Goal: Find specific page/section: Find specific page/section

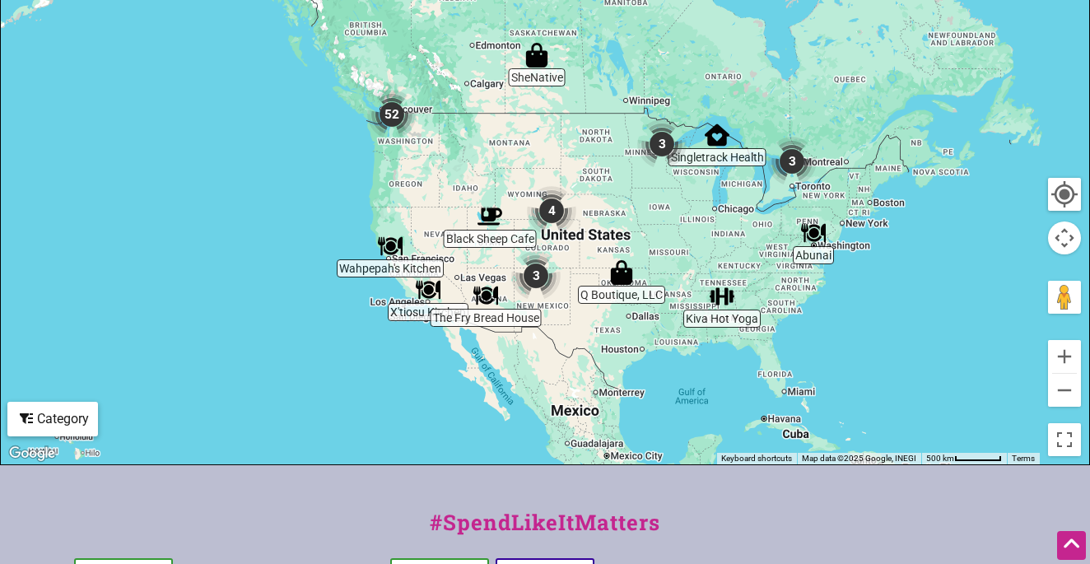
scroll to position [516, 0]
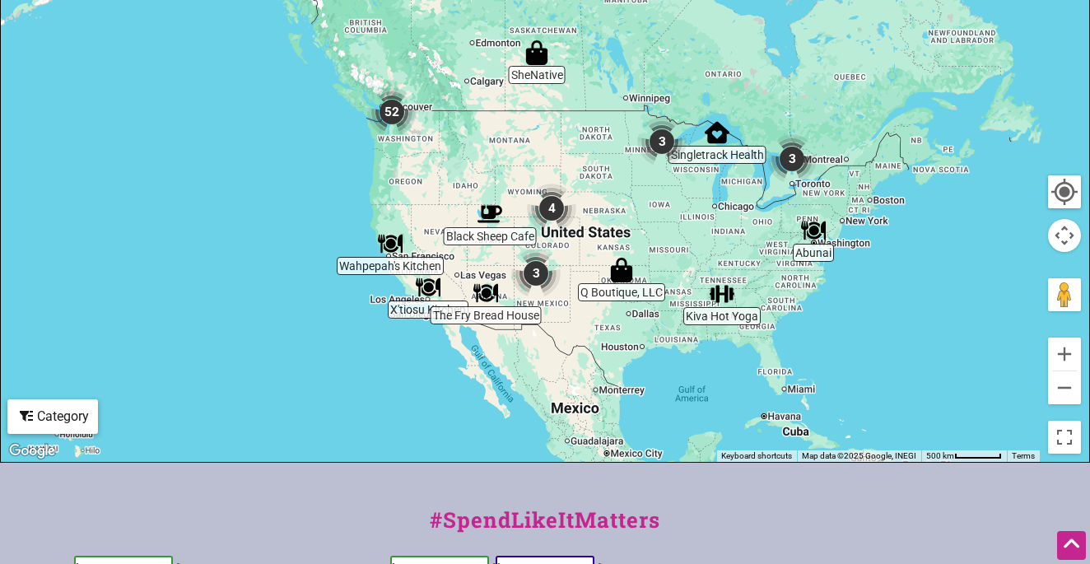
click at [552, 209] on img "4" at bounding box center [551, 208] width 49 height 49
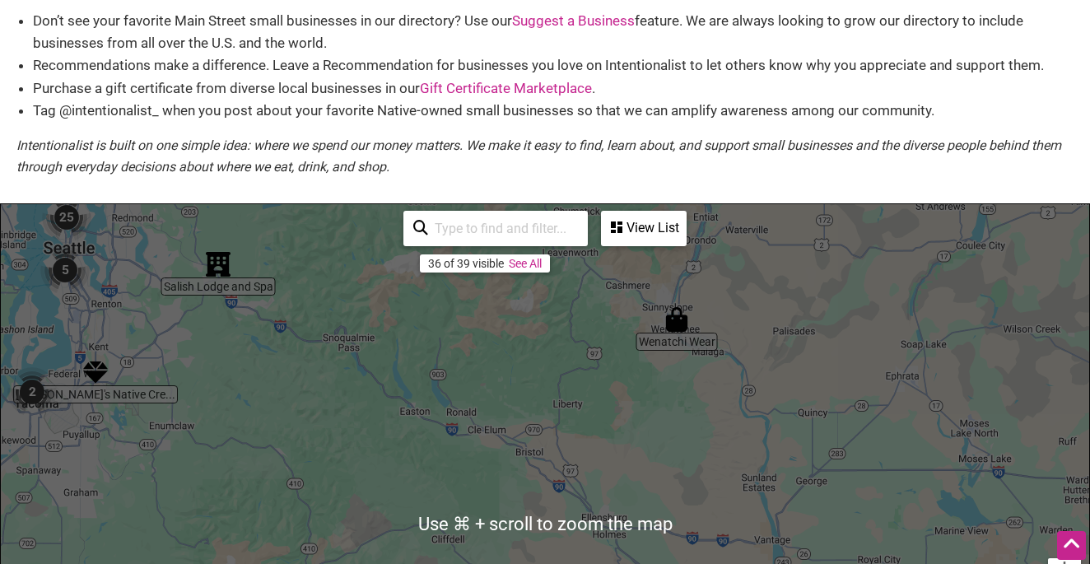
scroll to position [129, 0]
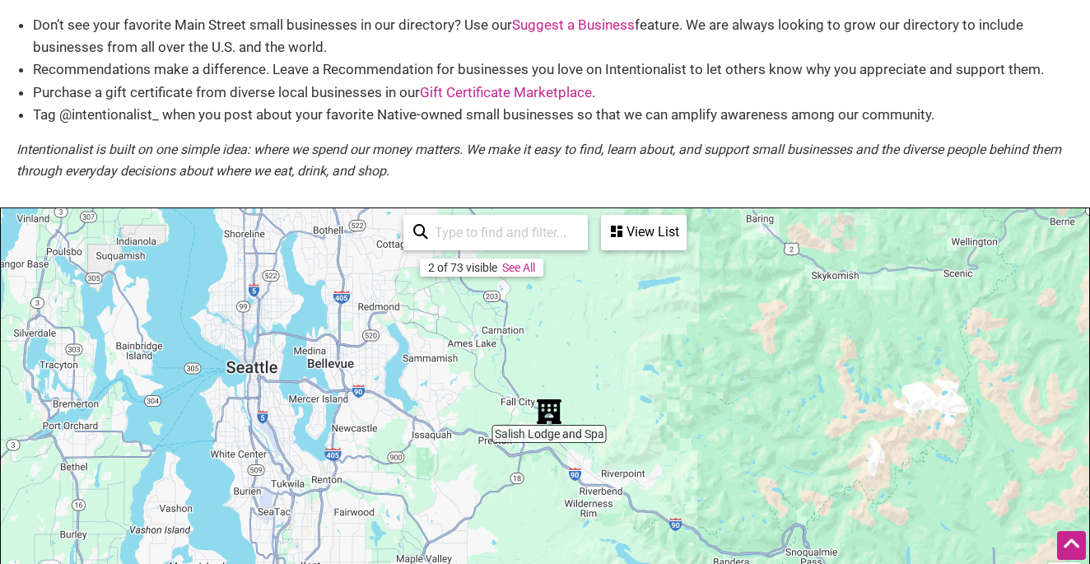
drag, startPoint x: 160, startPoint y: 288, endPoint x: 439, endPoint y: 433, distance: 314.3
click at [439, 433] on div at bounding box center [545, 528] width 1088 height 640
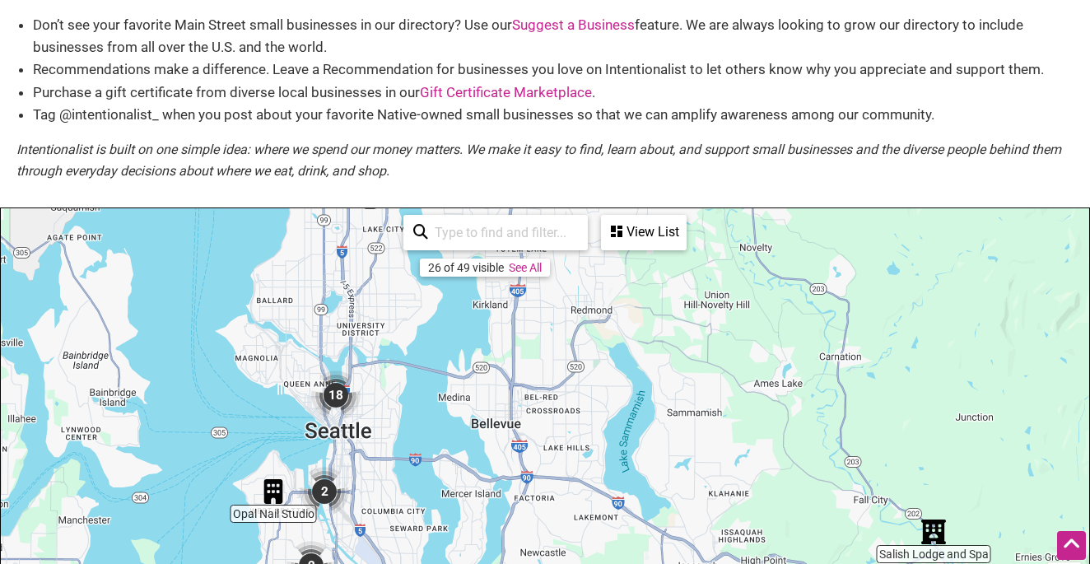
drag, startPoint x: 341, startPoint y: 397, endPoint x: 538, endPoint y: 523, distance: 234.2
click at [538, 523] on div at bounding box center [545, 528] width 1088 height 640
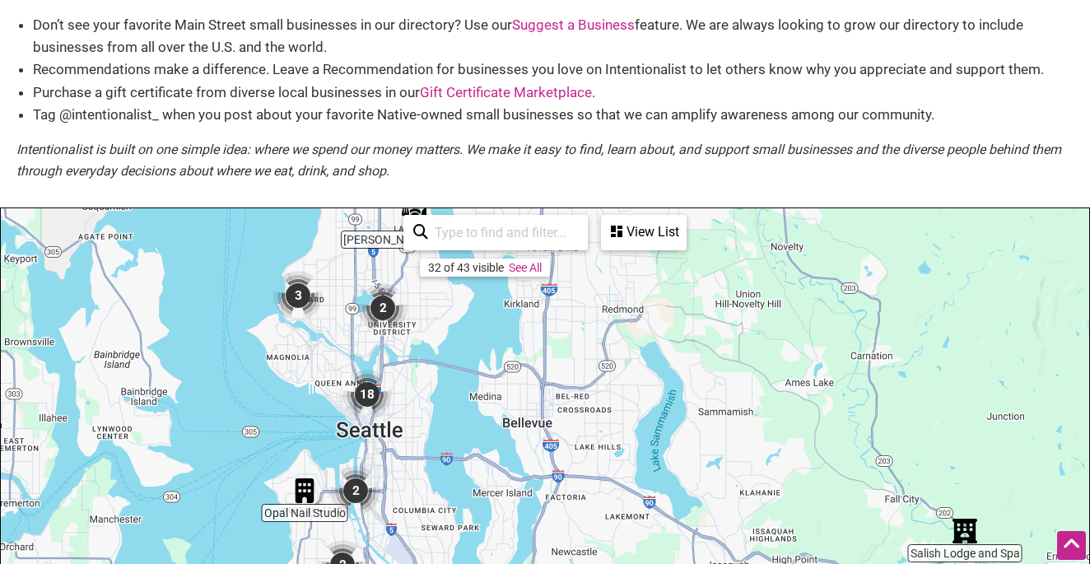
drag, startPoint x: 439, startPoint y: 500, endPoint x: 528, endPoint y: 513, distance: 89.0
click at [528, 513] on div at bounding box center [545, 528] width 1088 height 640
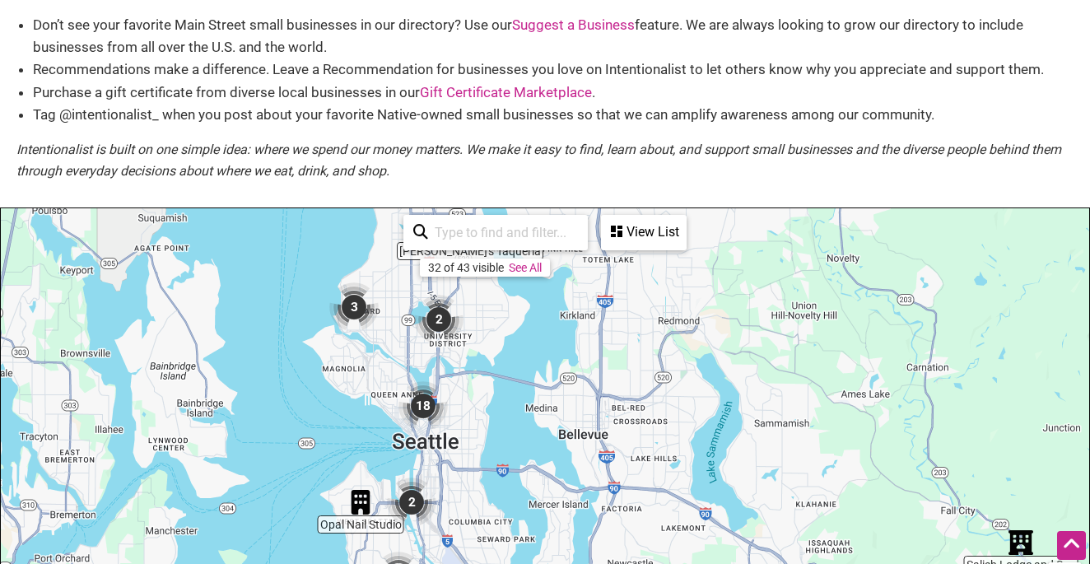
click at [426, 400] on img "18" at bounding box center [422, 405] width 49 height 49
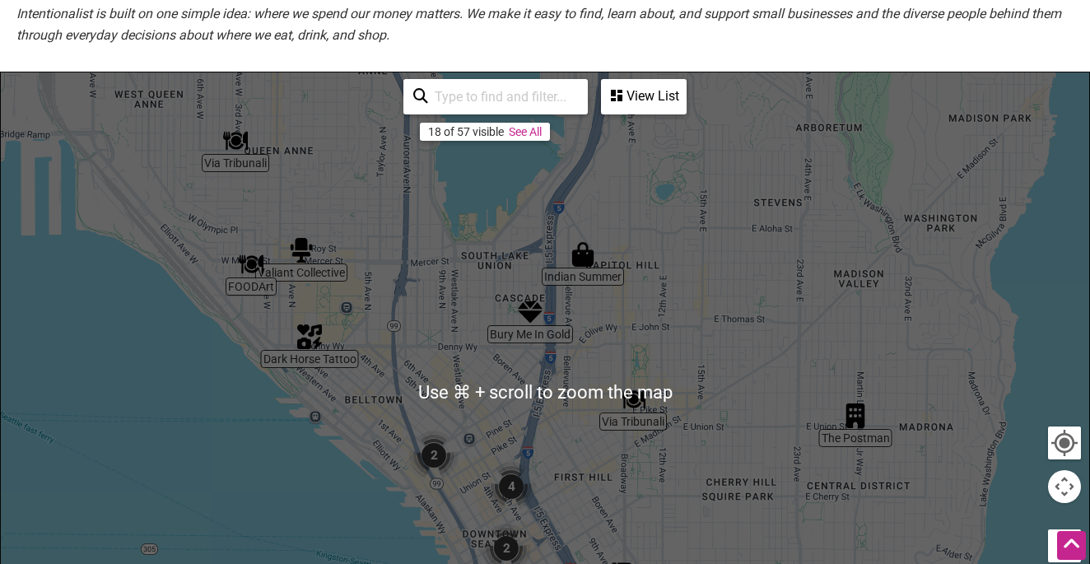
scroll to position [266, 0]
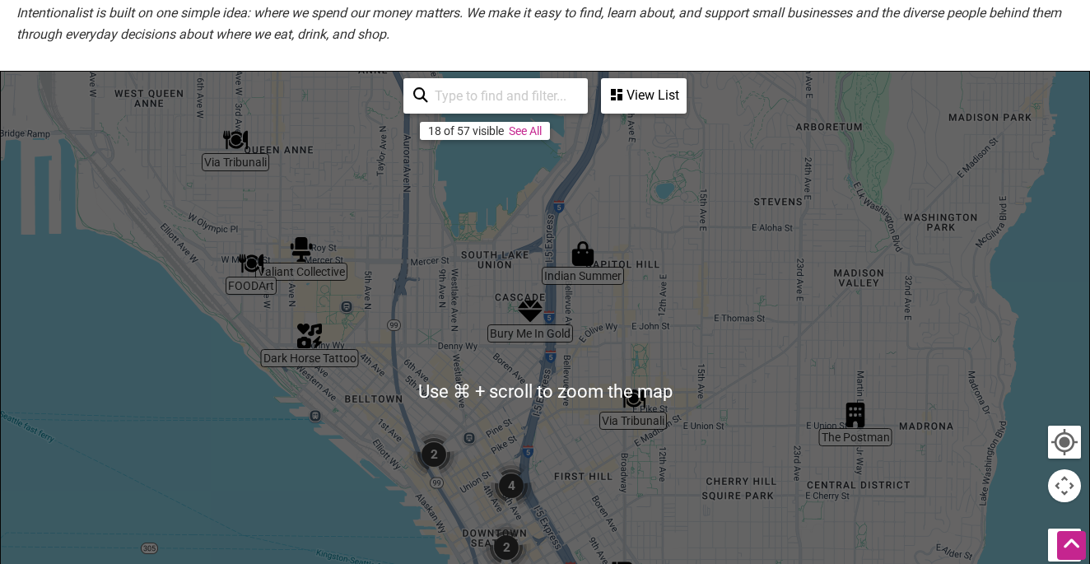
click at [726, 294] on div "To navigate, press the arrow keys." at bounding box center [545, 392] width 1088 height 640
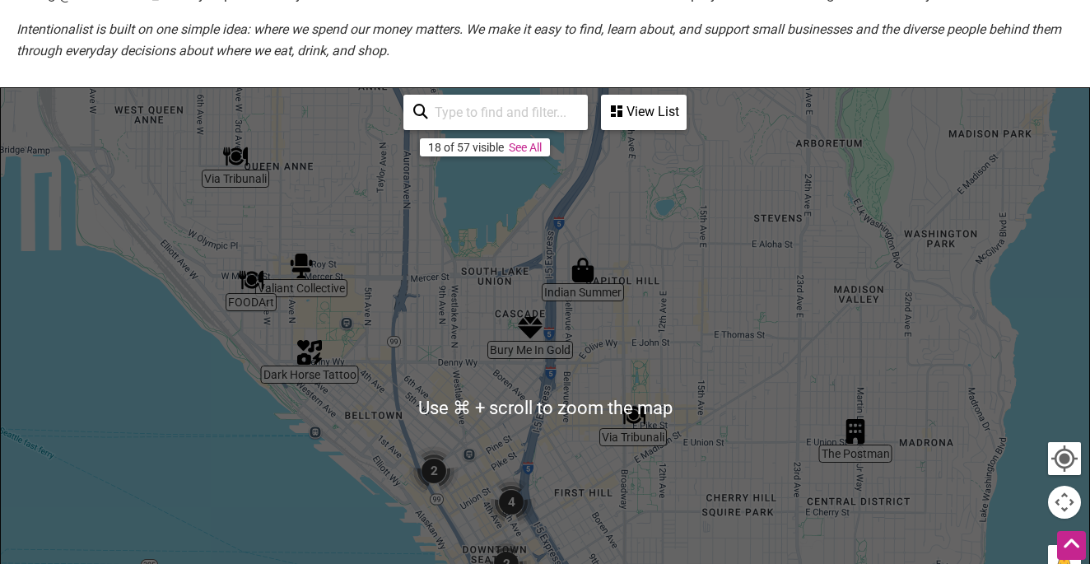
scroll to position [189, 0]
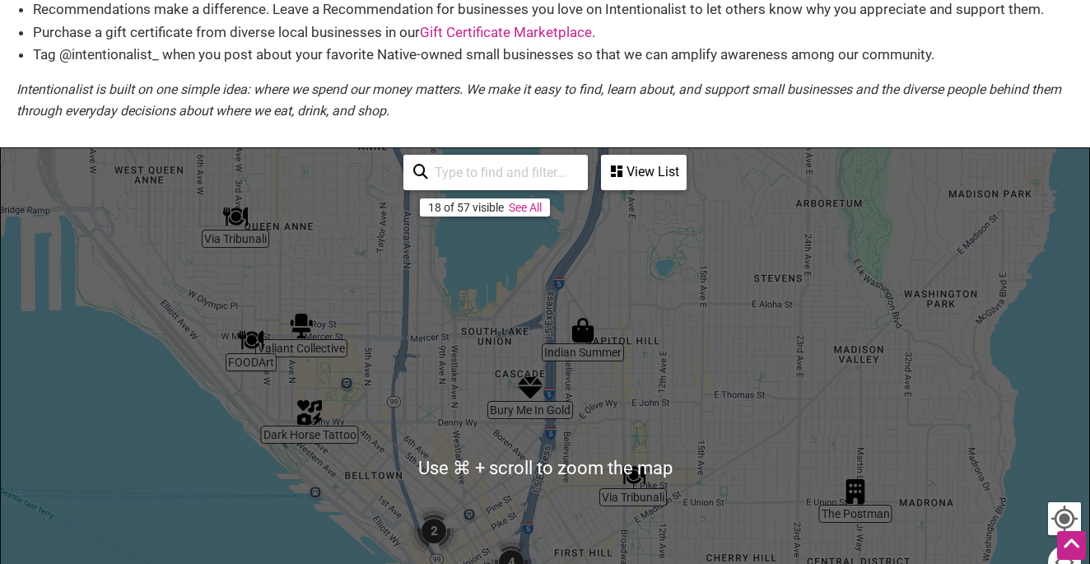
click at [513, 171] on input "search" at bounding box center [503, 172] width 150 height 32
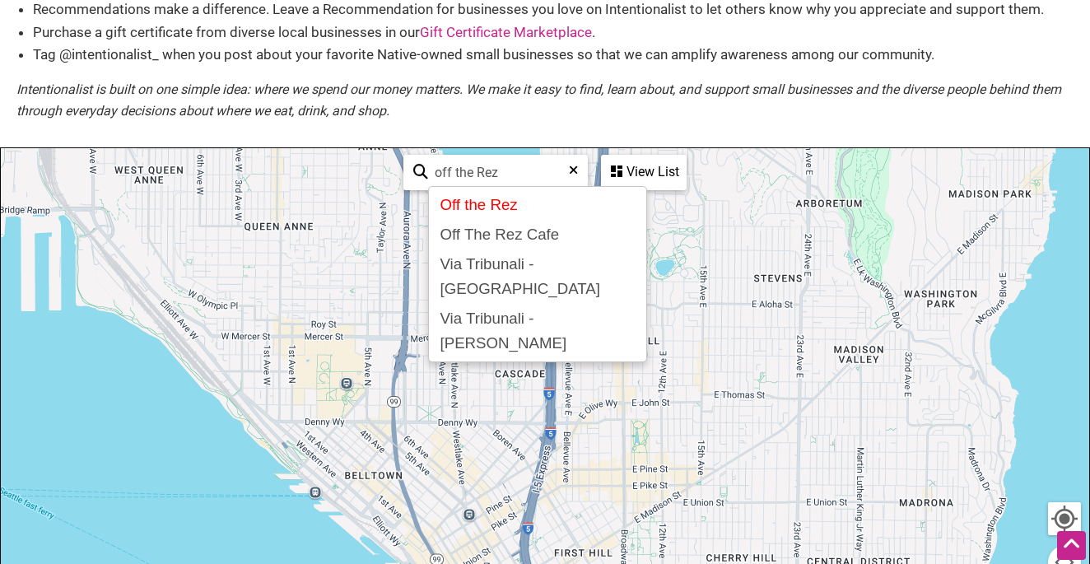
click at [496, 203] on div "Off the Rez" at bounding box center [537, 205] width 207 height 30
type input "Off the Rez"
